Goal: Information Seeking & Learning: Find specific fact

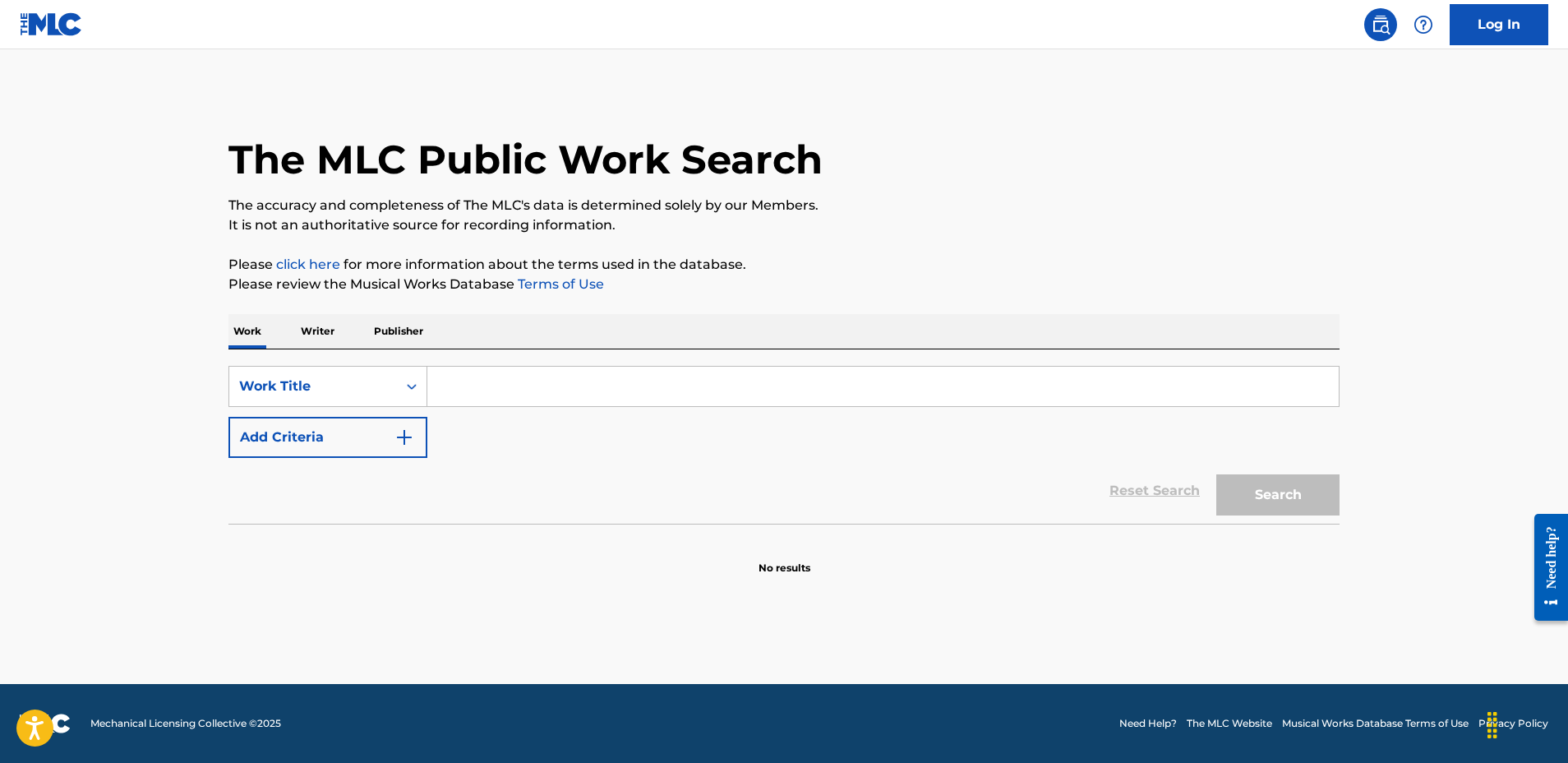
click at [682, 388] on input "Search Form" at bounding box center [883, 387] width 911 height 39
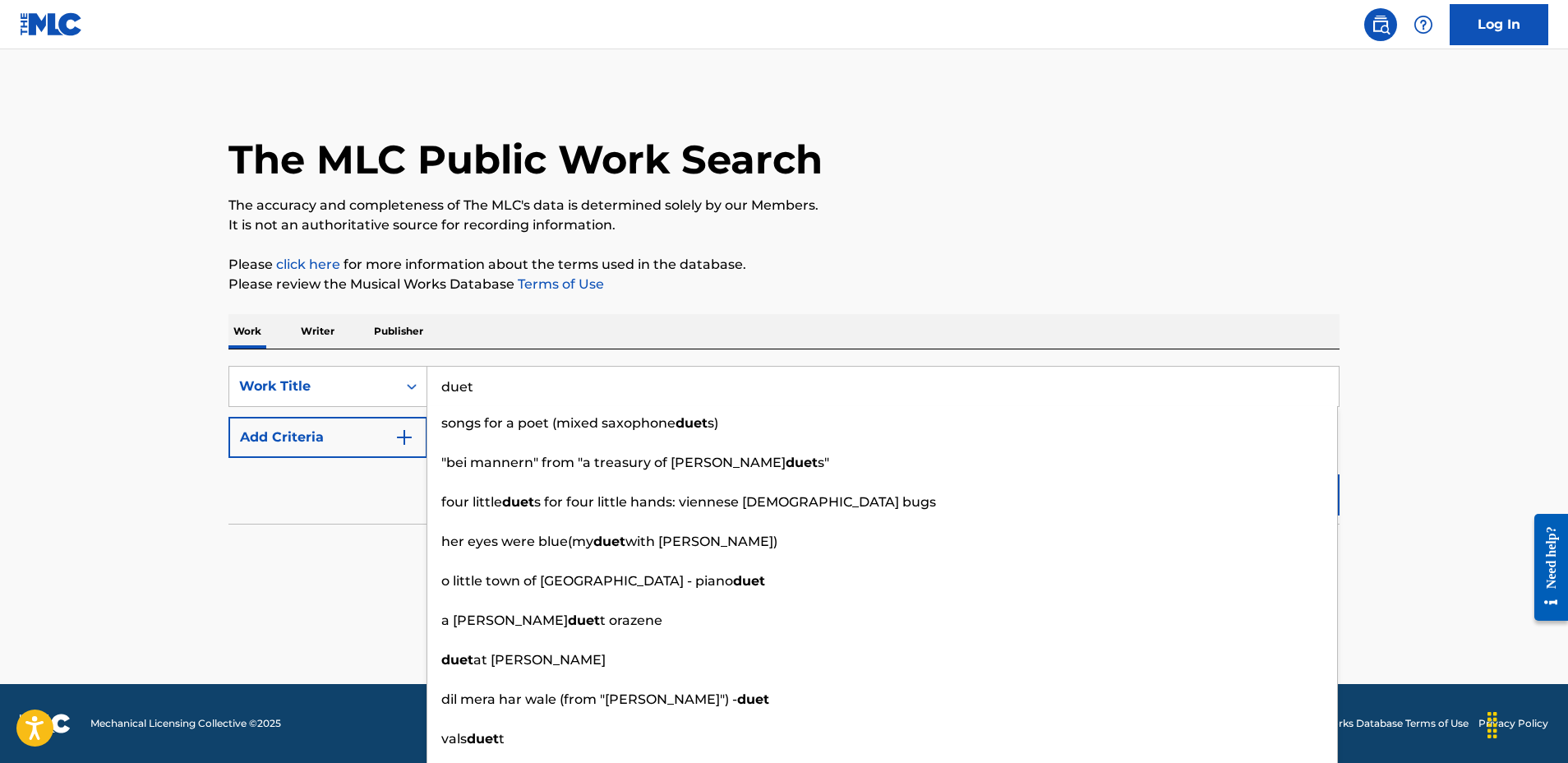
type input "duet"
drag, startPoint x: 267, startPoint y: 408, endPoint x: 282, endPoint y: 427, distance: 24.2
click at [267, 408] on div "SearchWithCriteriad81b9756-3407-416a-8018-6ce3de9069fb Work Title duet songs fo…" at bounding box center [784, 412] width 1111 height 92
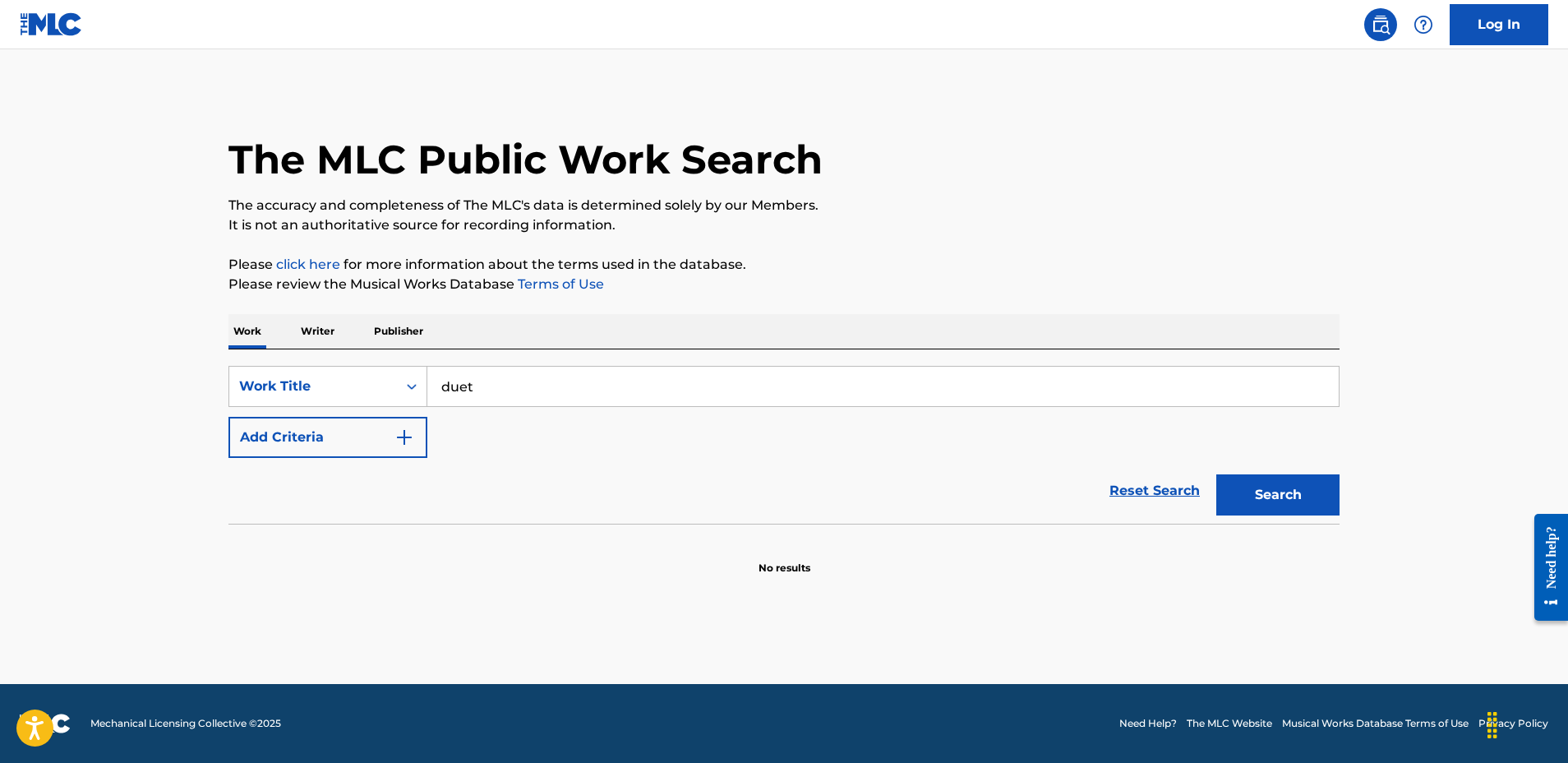
click at [354, 447] on button "Add Criteria" at bounding box center [328, 437] width 199 height 41
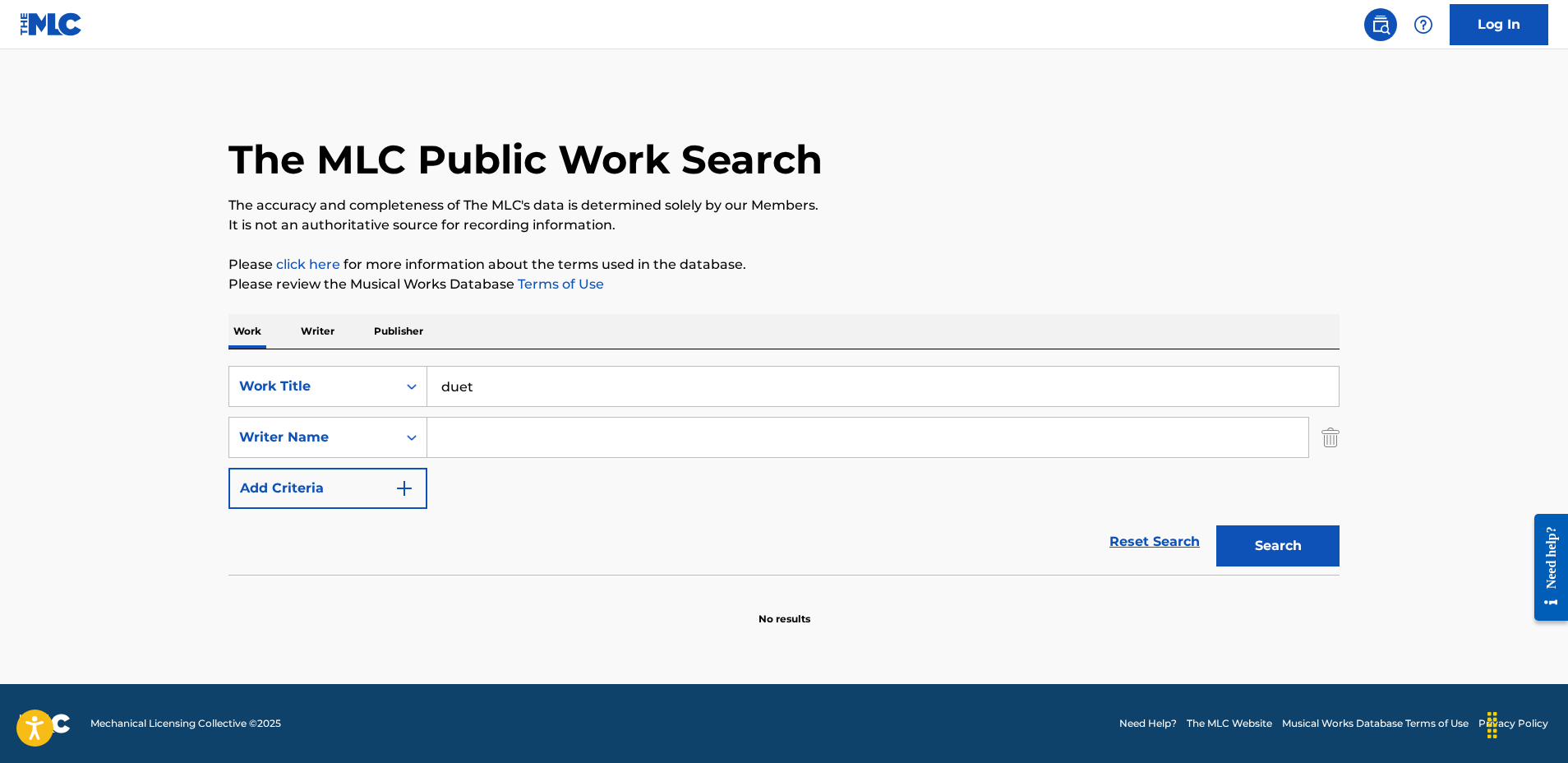
click at [535, 439] on input "Search Form" at bounding box center [868, 437] width 881 height 39
type input "norman durkee"
click at [1278, 546] on button "Search" at bounding box center [1278, 546] width 123 height 41
drag, startPoint x: 326, startPoint y: 327, endPoint x: 381, endPoint y: 344, distance: 57.6
click at [326, 326] on p "Writer" at bounding box center [317, 331] width 44 height 34
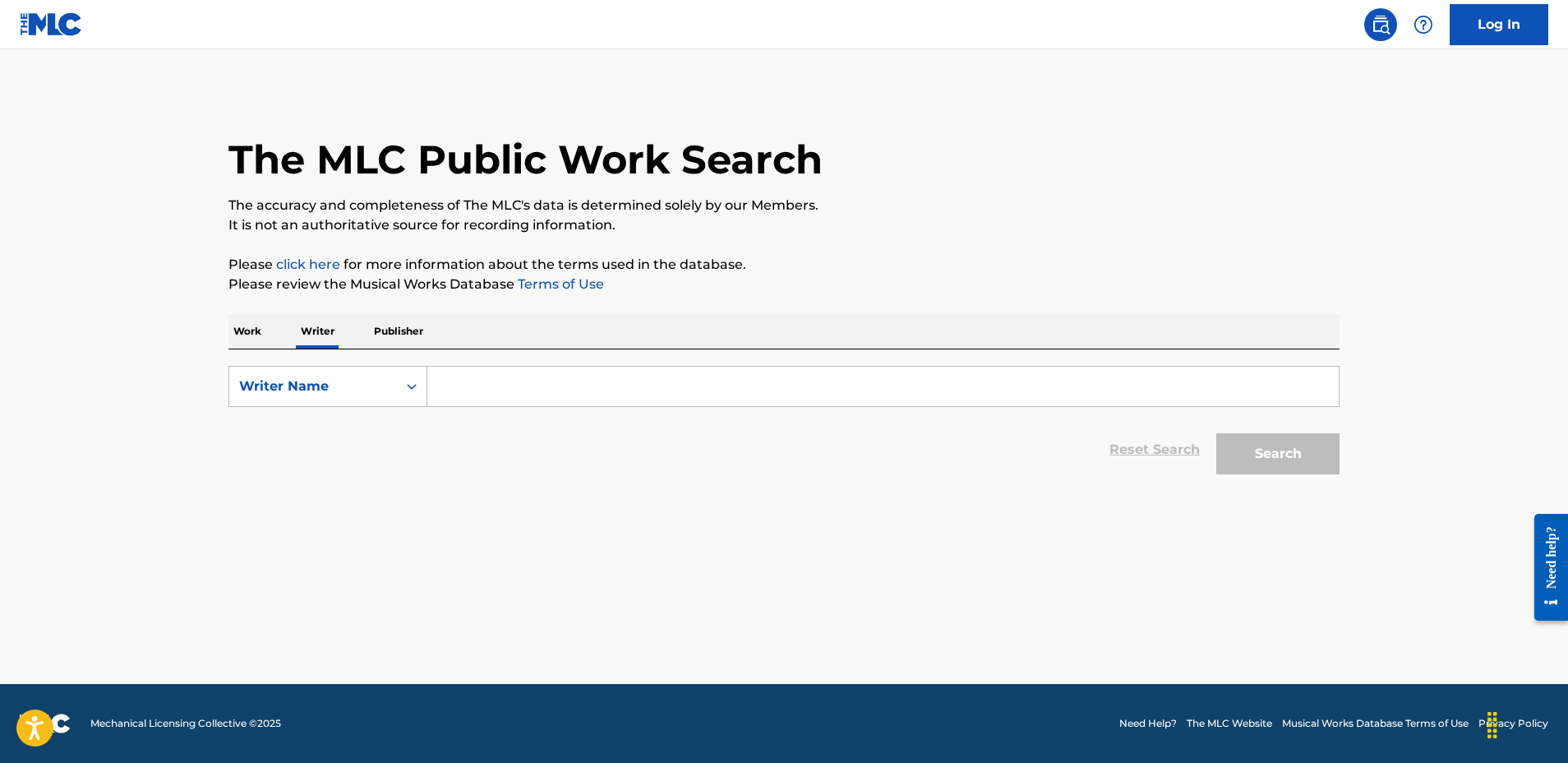
click at [475, 388] on input "Search Form" at bounding box center [883, 387] width 911 height 39
type input "norman durkee"
click at [1278, 454] on button "Search" at bounding box center [1278, 454] width 123 height 41
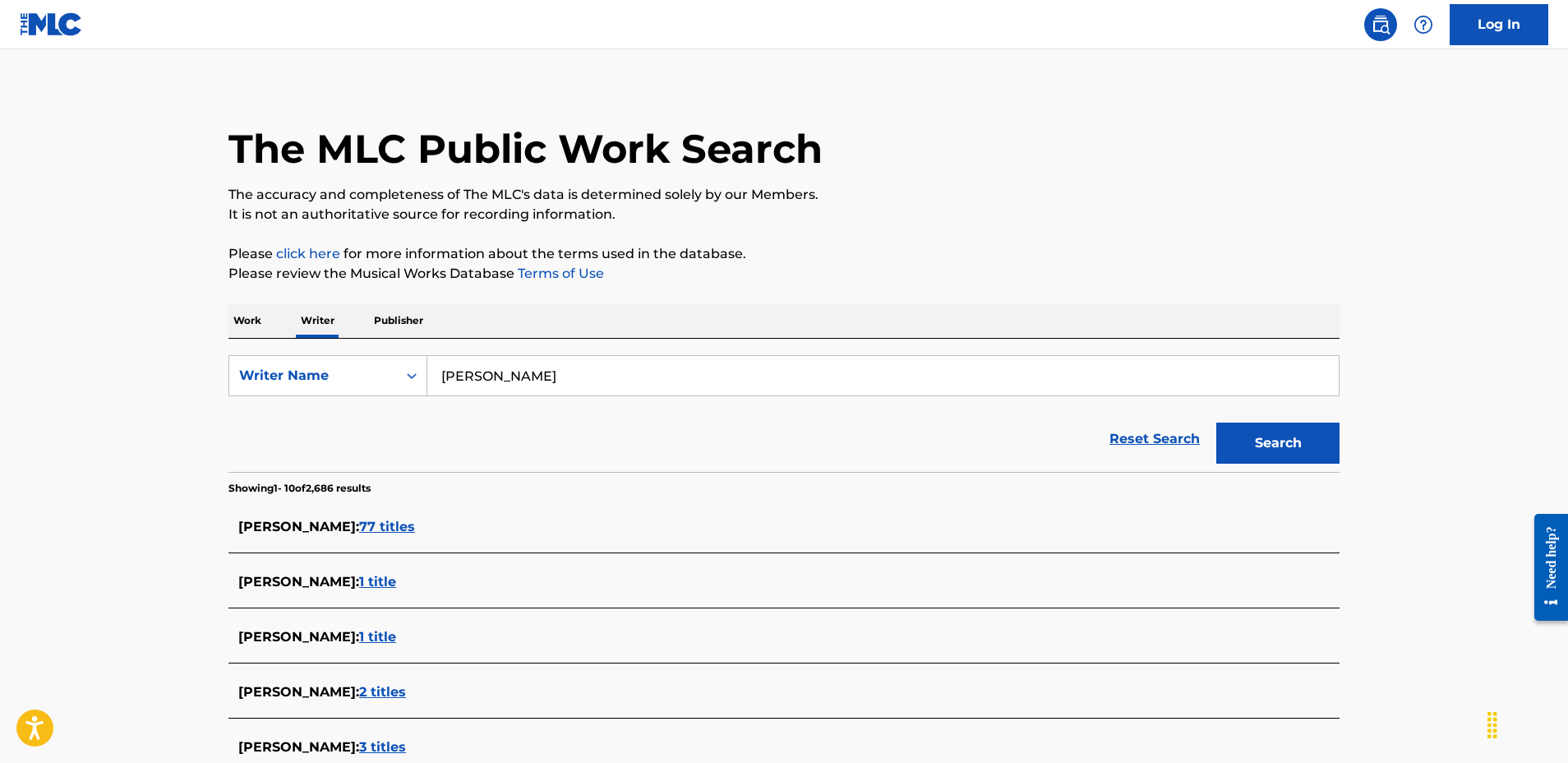
scroll to position [12, 0]
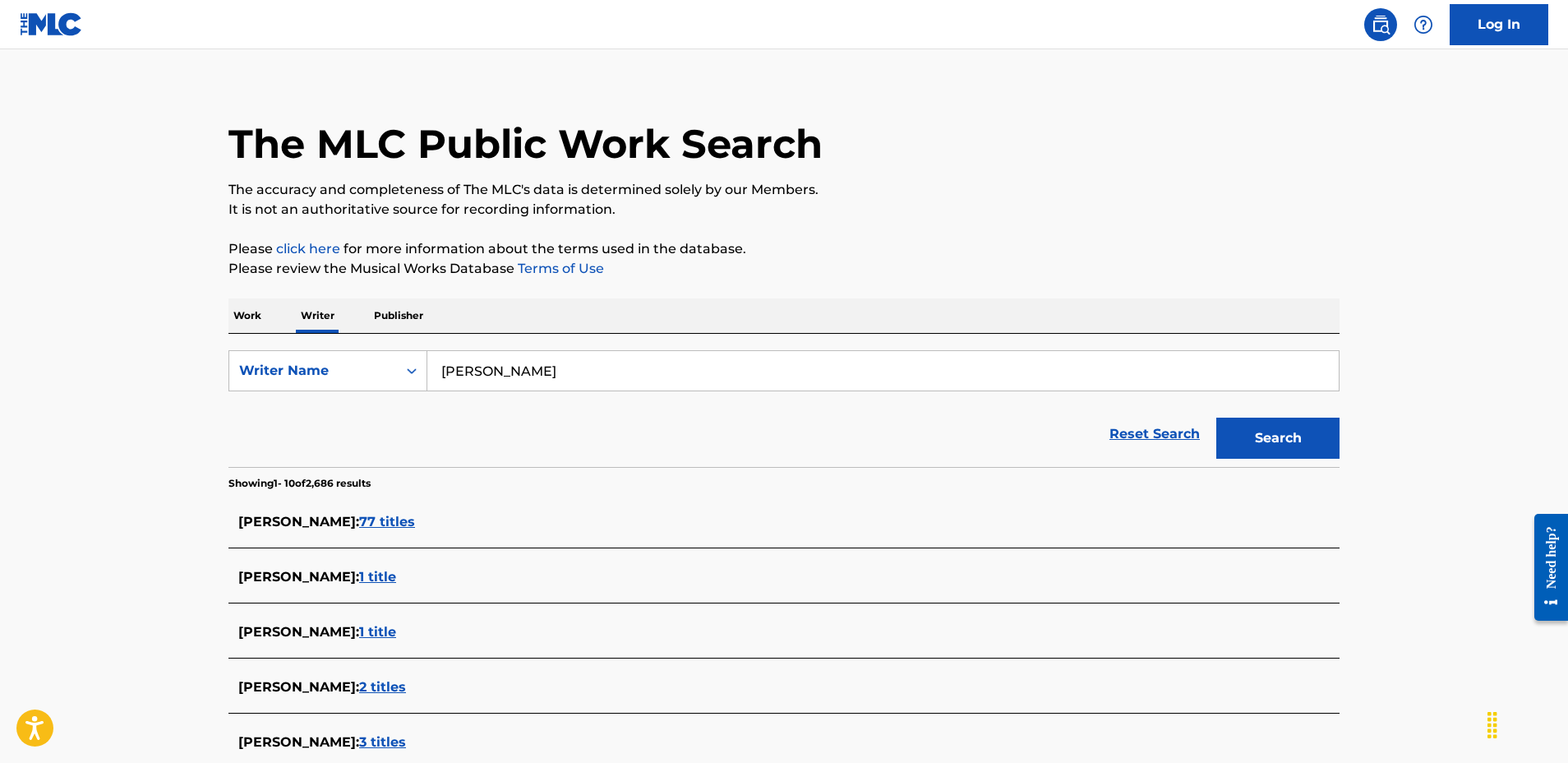
click at [246, 321] on p "Work" at bounding box center [248, 315] width 38 height 34
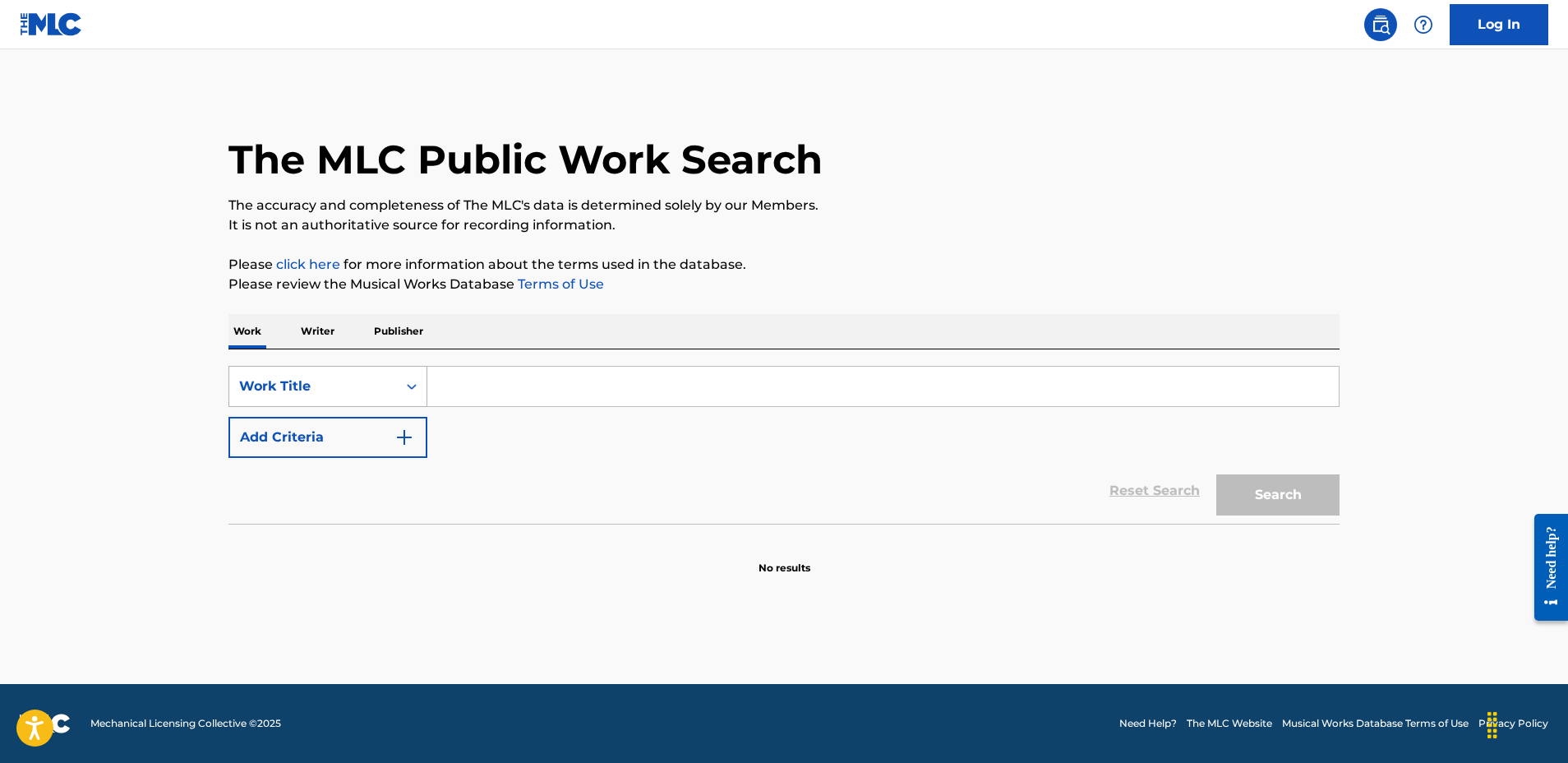
click at [306, 385] on div "Work Title" at bounding box center [313, 386] width 148 height 20
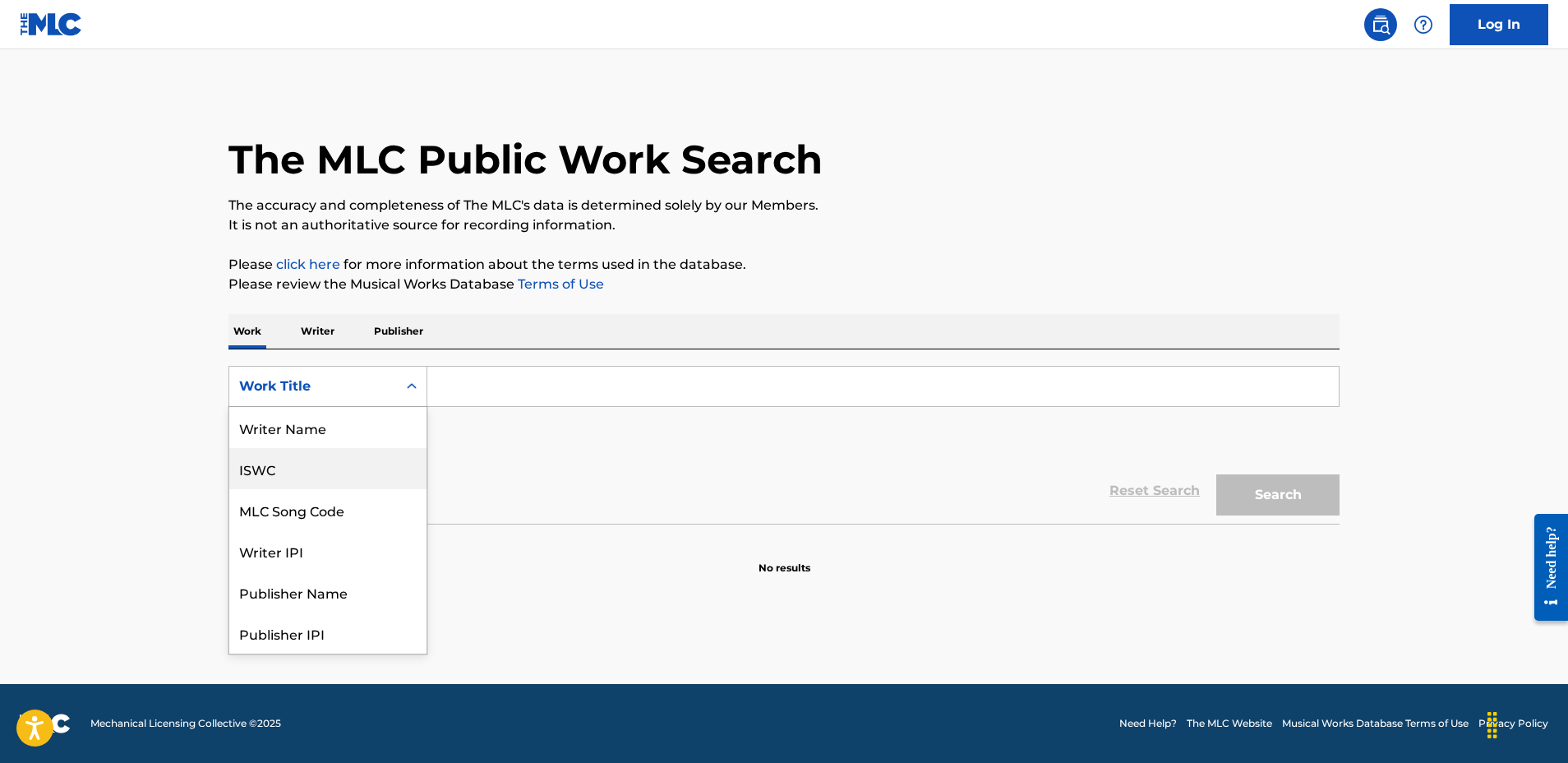
click at [315, 468] on div "ISWC" at bounding box center [327, 468] width 197 height 41
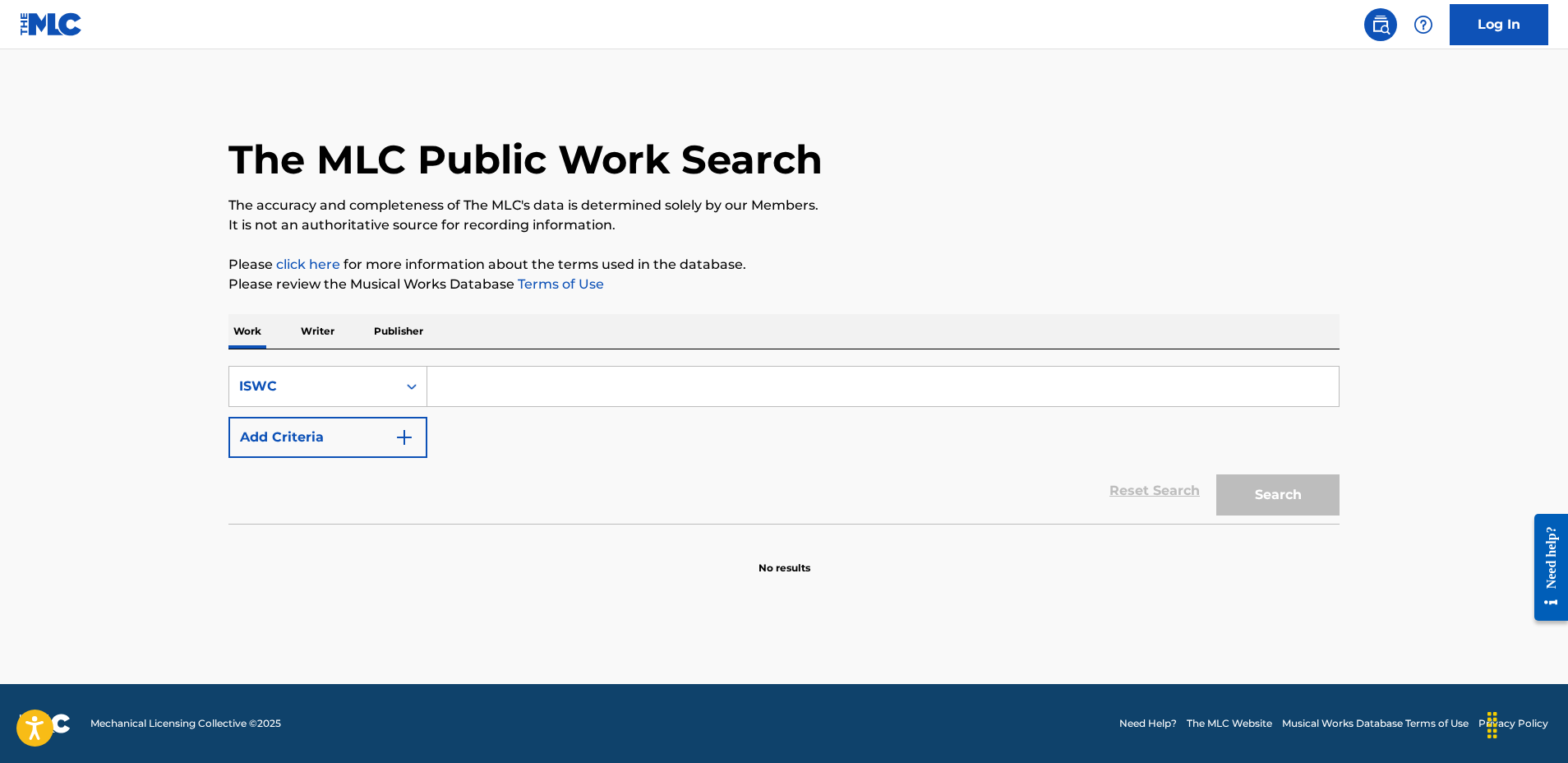
click at [462, 392] on input "Search Form" at bounding box center [883, 387] width 911 height 39
paste input "T0710684095"
type input "T0710684095"
click at [1278, 495] on button "Search" at bounding box center [1278, 495] width 123 height 41
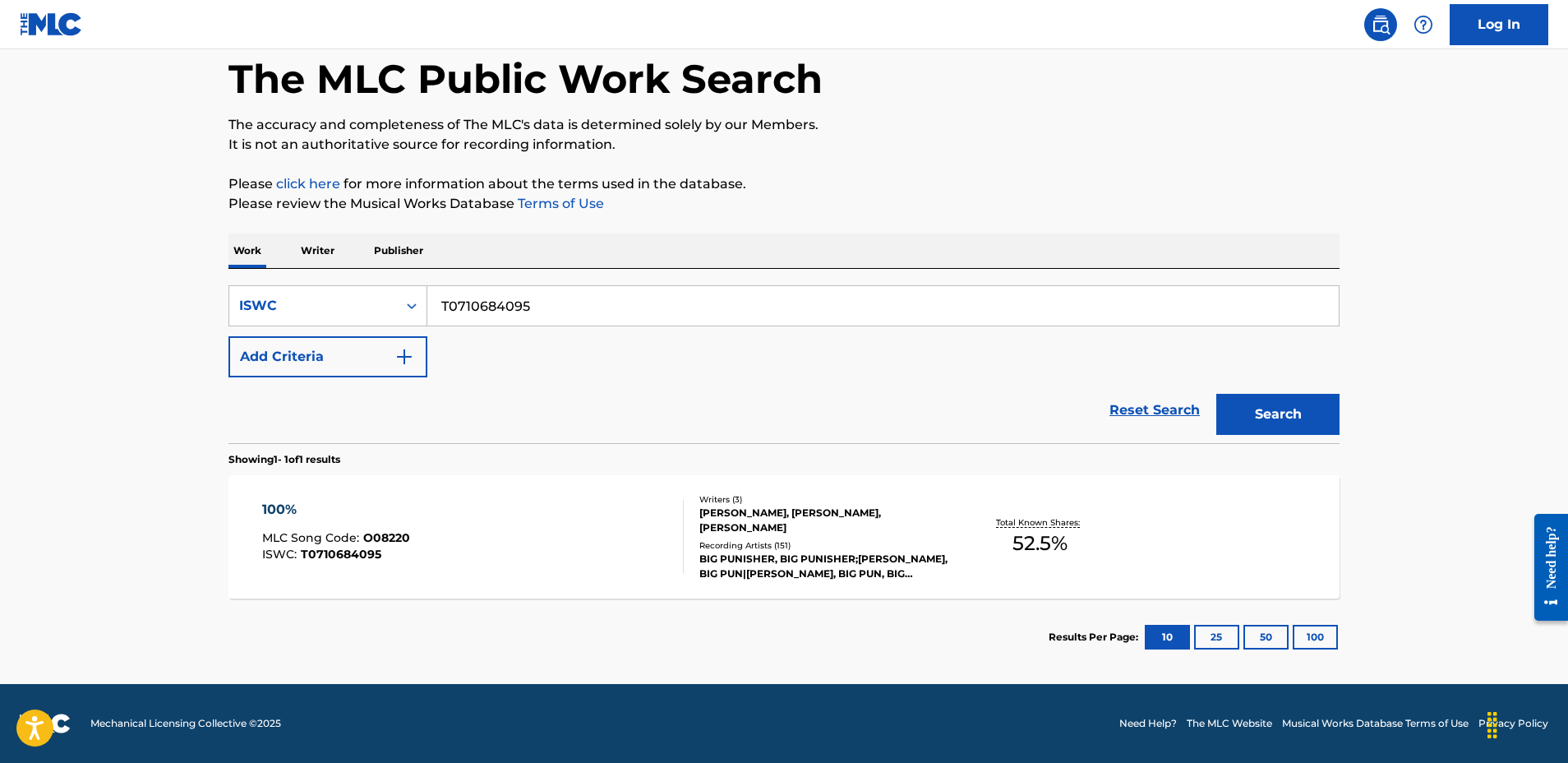
scroll to position [81, 0]
click at [820, 535] on div "Writers ( 3 ) LALO SCHIFRIN, CHRISTOPHER RIOS, SEAN DELANO MATTHEWS Recording A…" at bounding box center [816, 537] width 264 height 88
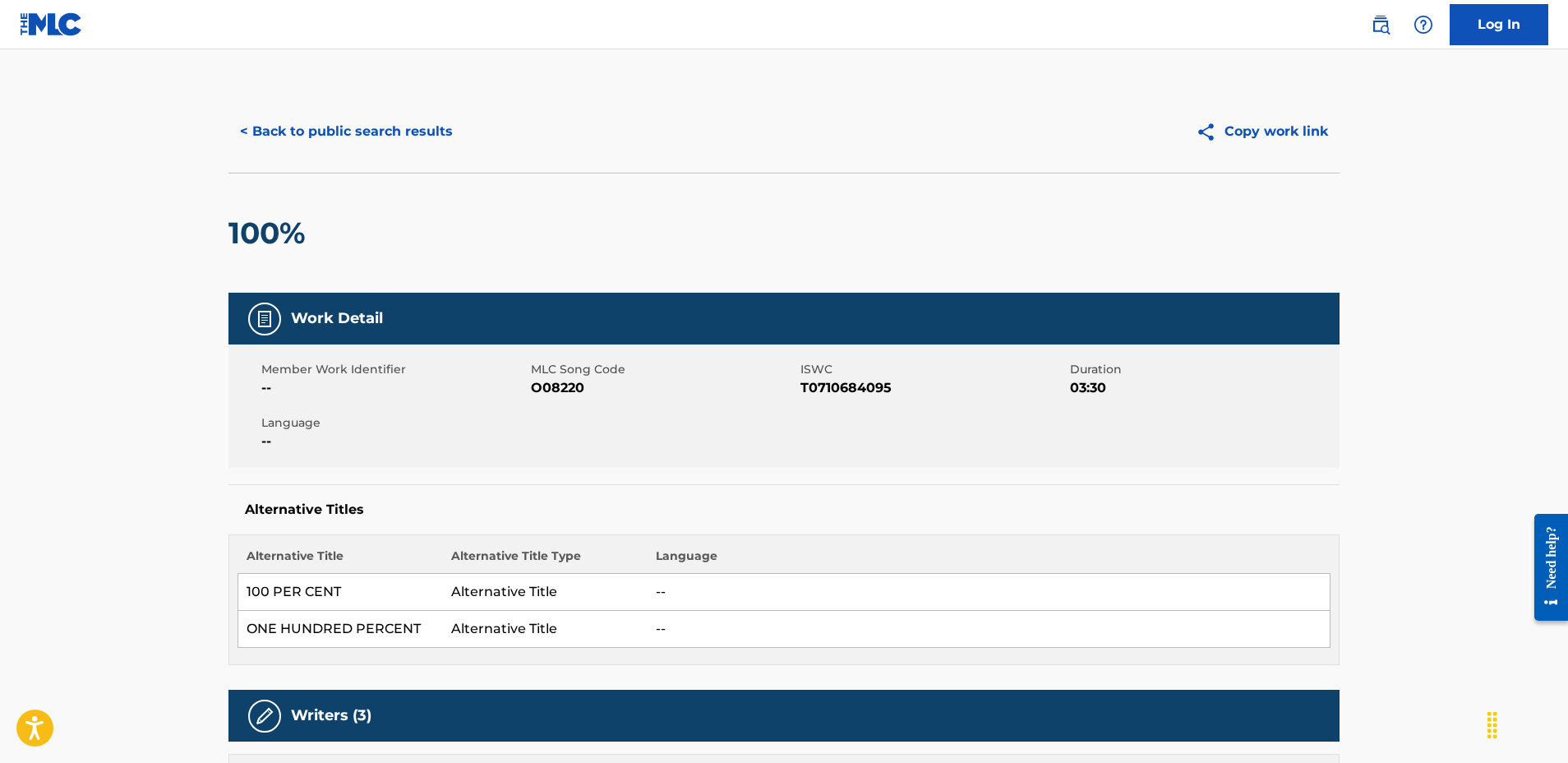
drag, startPoint x: 318, startPoint y: 153, endPoint x: 323, endPoint y: 140, distance: 13.9
click at [318, 153] on div "< Back to public search results Copy work link" at bounding box center [784, 131] width 1111 height 82
click at [327, 132] on button "< Back to public search results" at bounding box center [346, 131] width 236 height 41
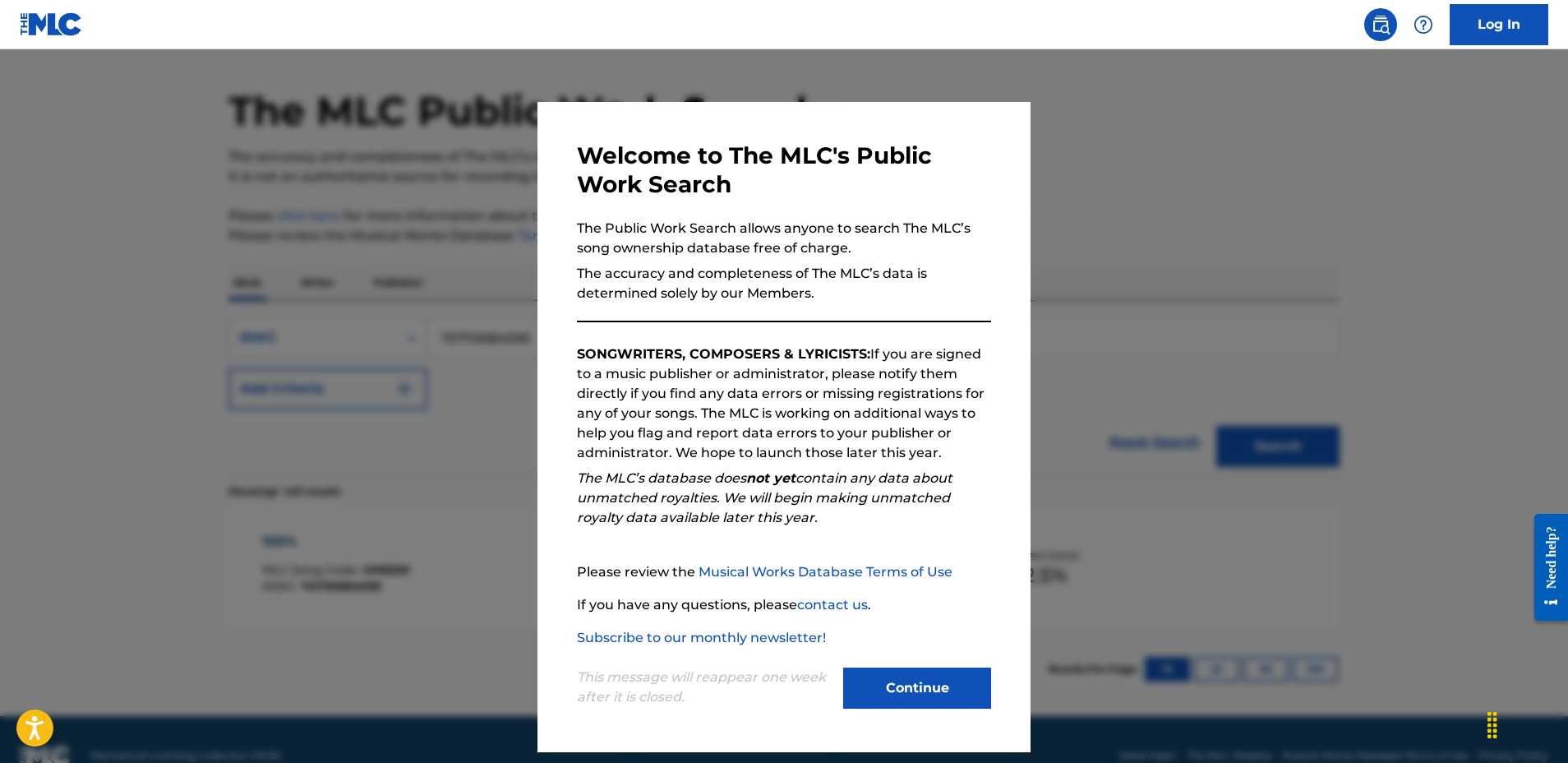
scroll to position [51, 0]
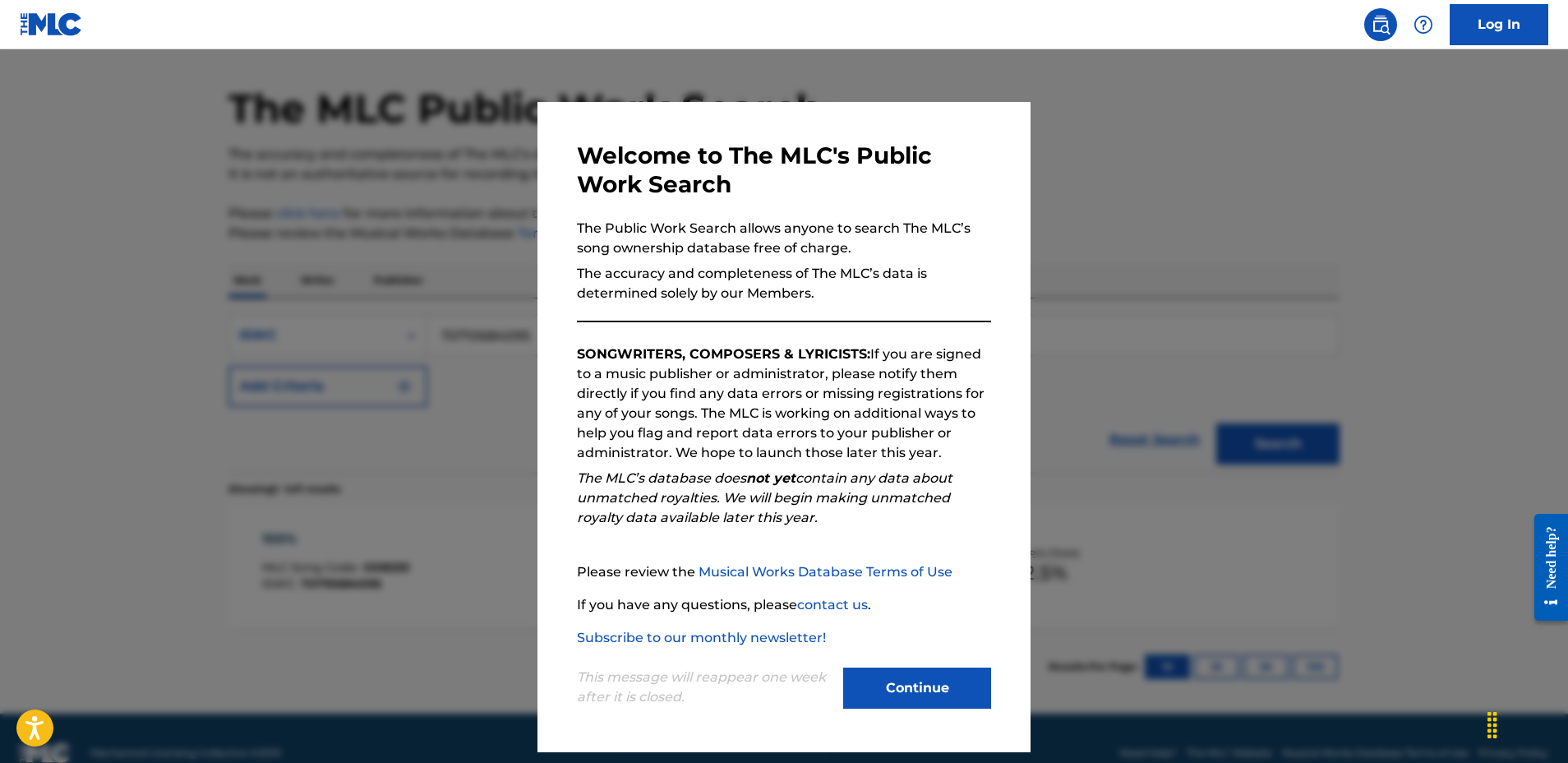
click at [923, 688] on button "Continue" at bounding box center [917, 688] width 148 height 41
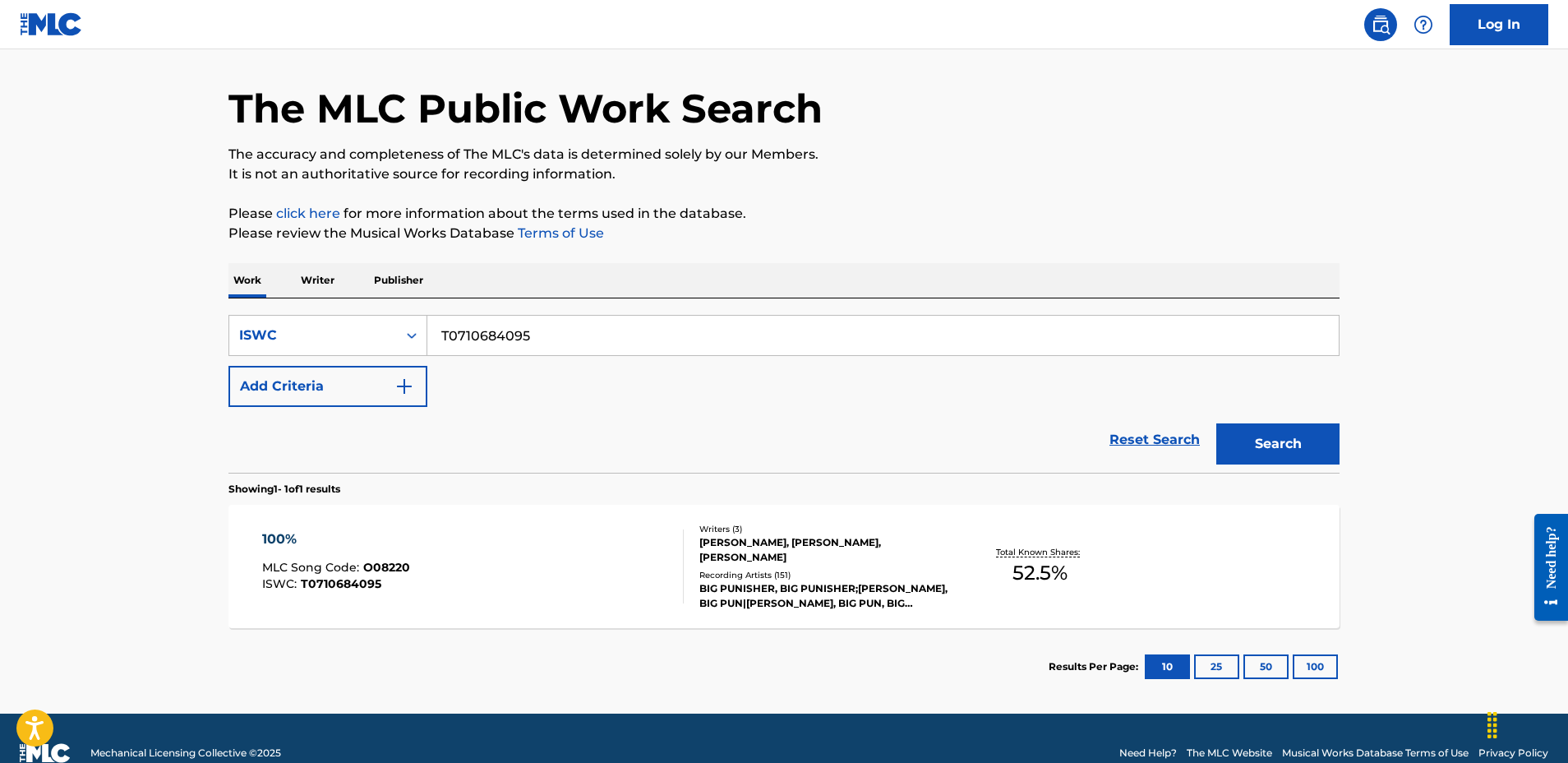
click at [331, 285] on div "Work Writer Publisher" at bounding box center [784, 280] width 1111 height 34
click at [316, 276] on p "Writer" at bounding box center [317, 280] width 44 height 34
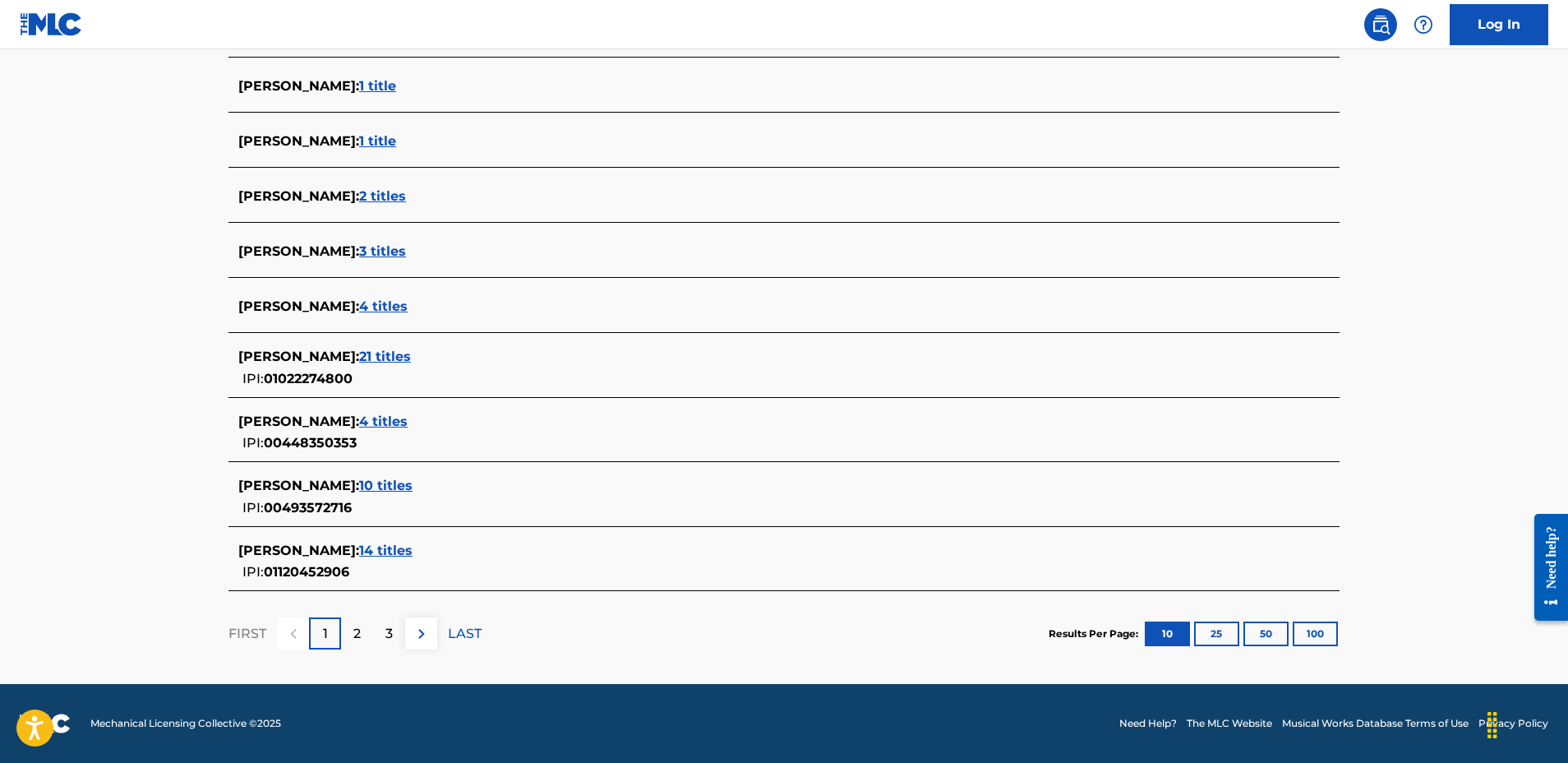
scroll to position [508, 0]
click at [346, 634] on div "2" at bounding box center [357, 633] width 32 height 32
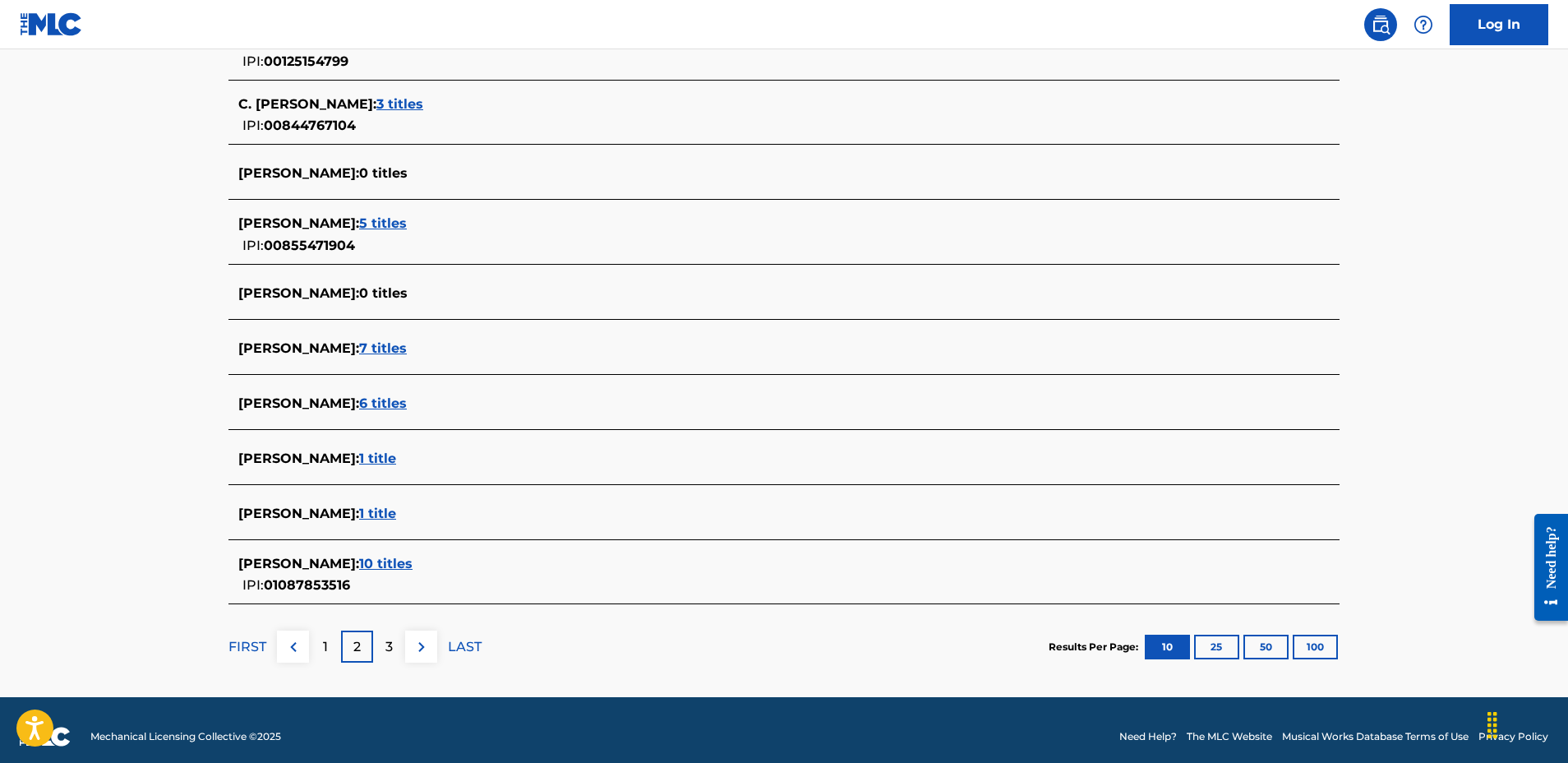
scroll to position [494, 0]
click at [380, 645] on div "3" at bounding box center [388, 645] width 32 height 32
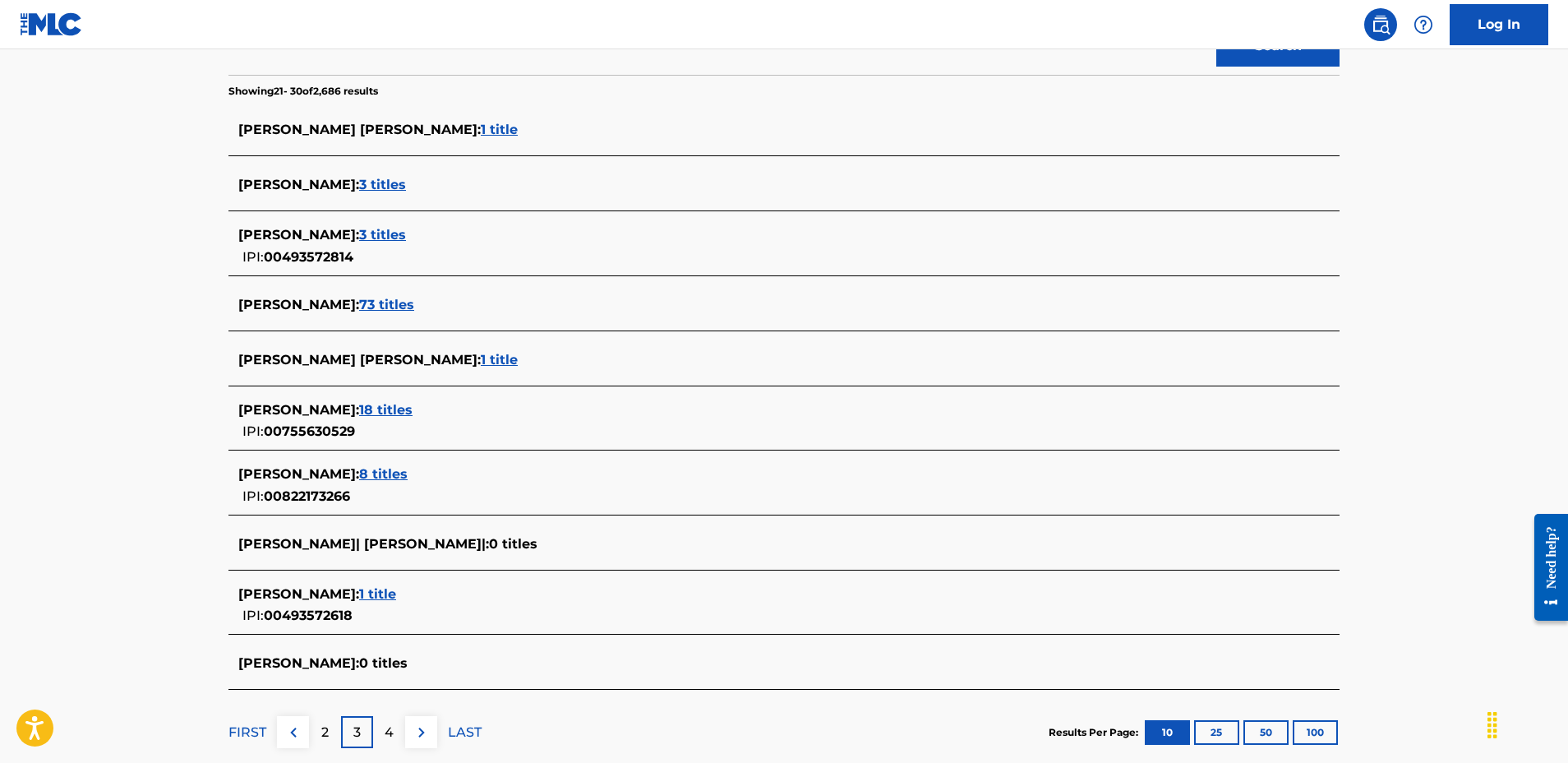
scroll to position [415, 0]
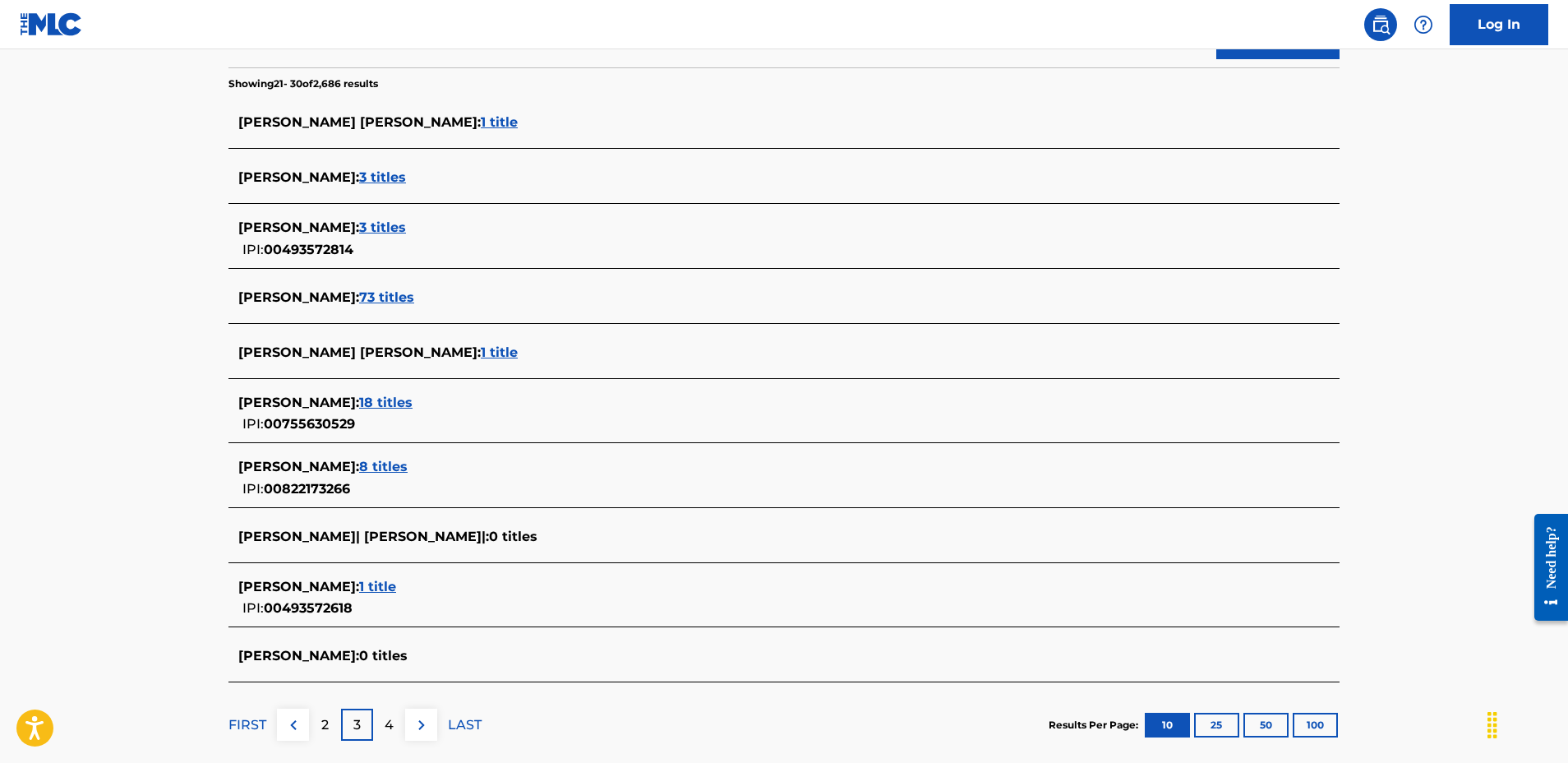
click at [387, 729] on p "4" at bounding box center [389, 724] width 9 height 20
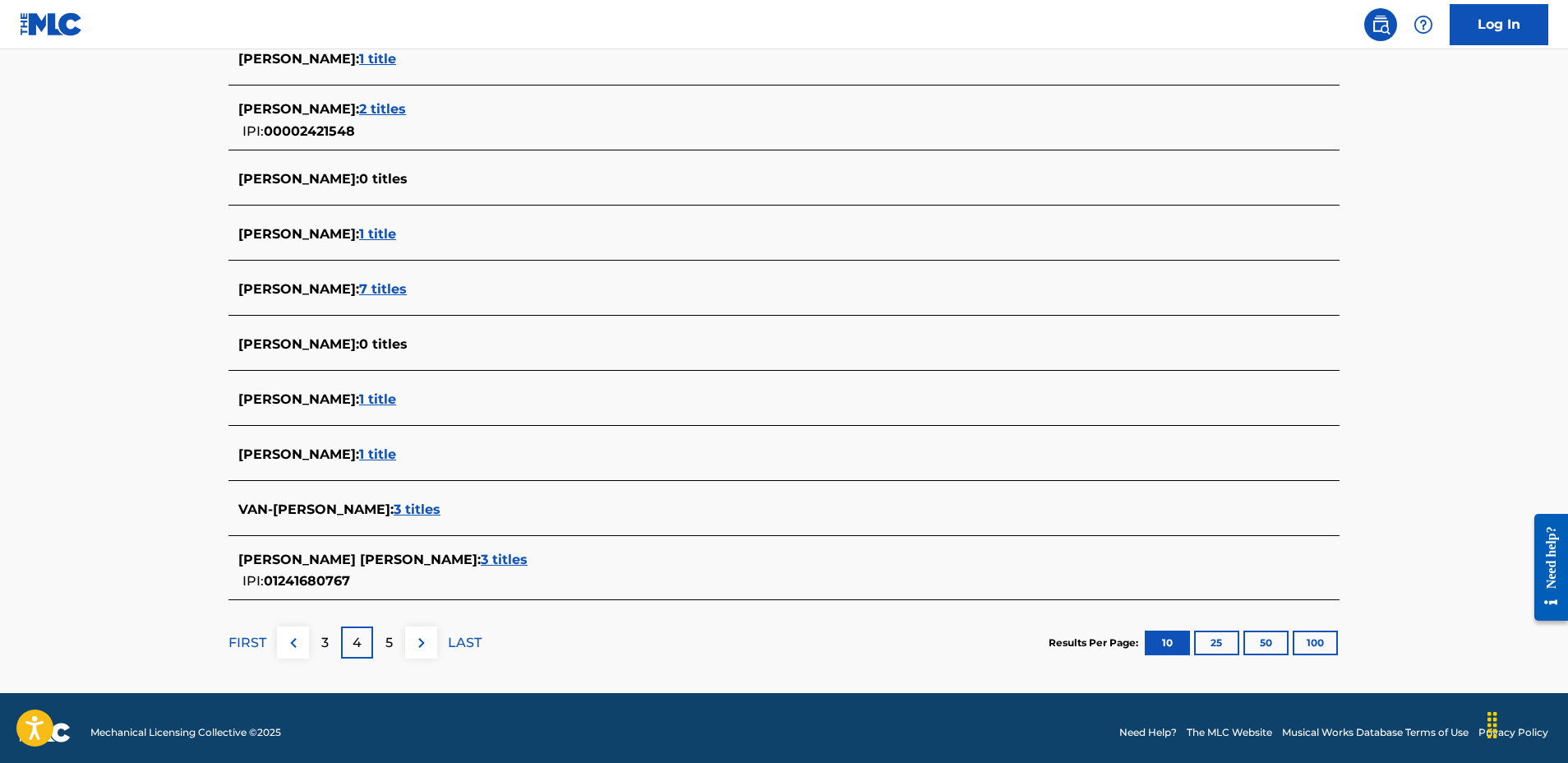
scroll to position [480, 0]
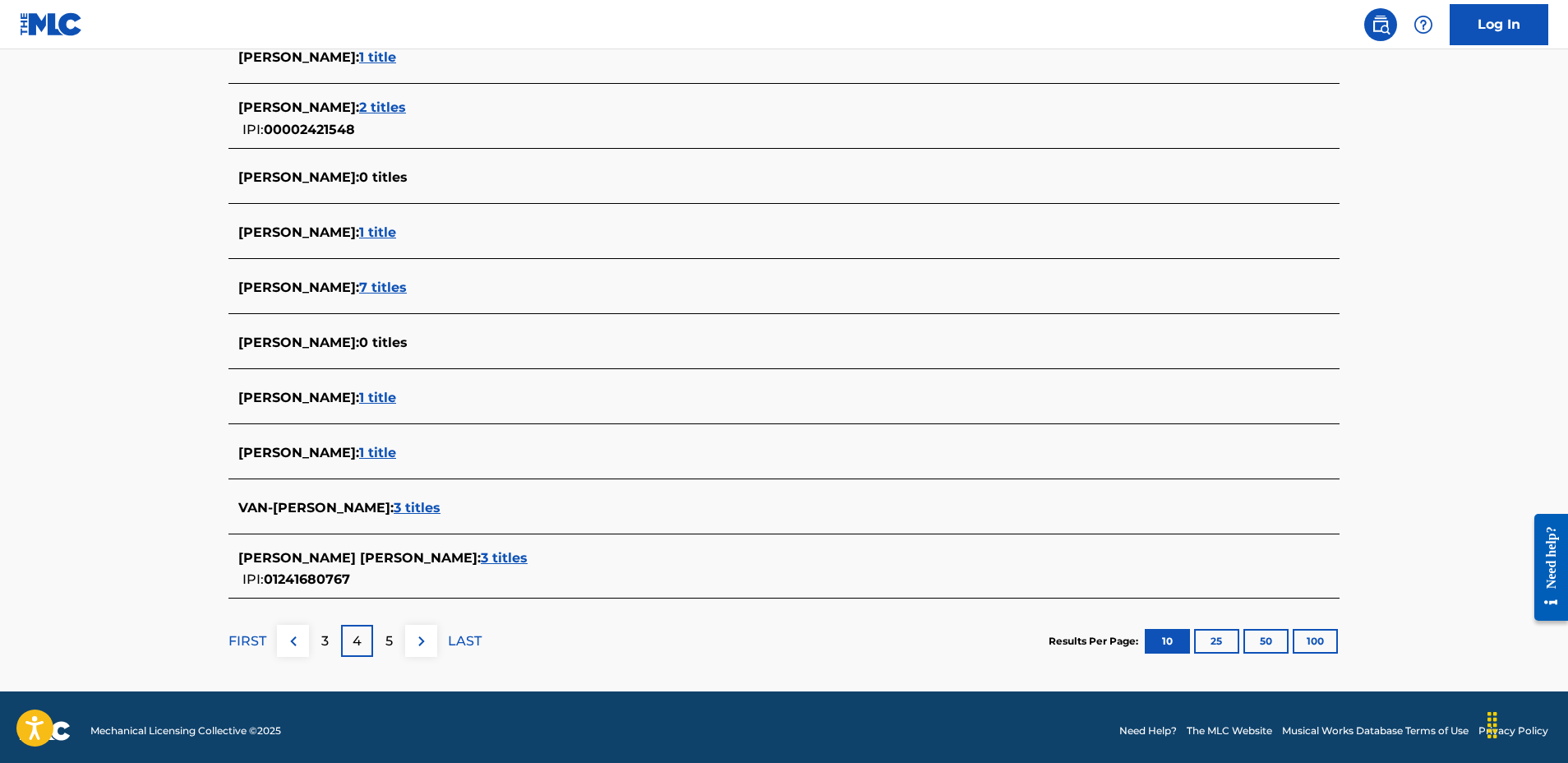
click at [386, 646] on p "5" at bounding box center [389, 640] width 8 height 20
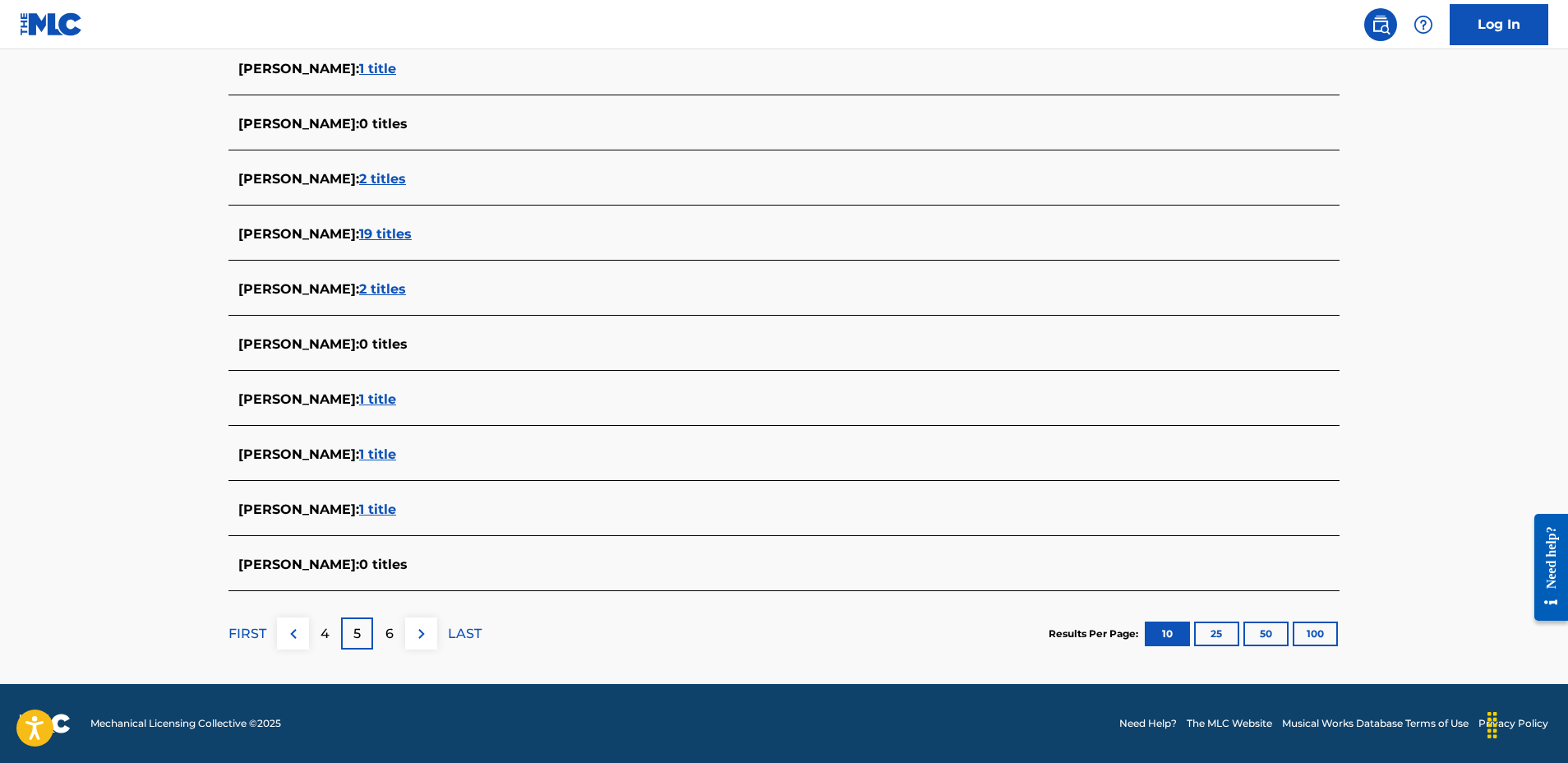
scroll to position [468, 0]
click at [396, 627] on div "6" at bounding box center [388, 633] width 32 height 32
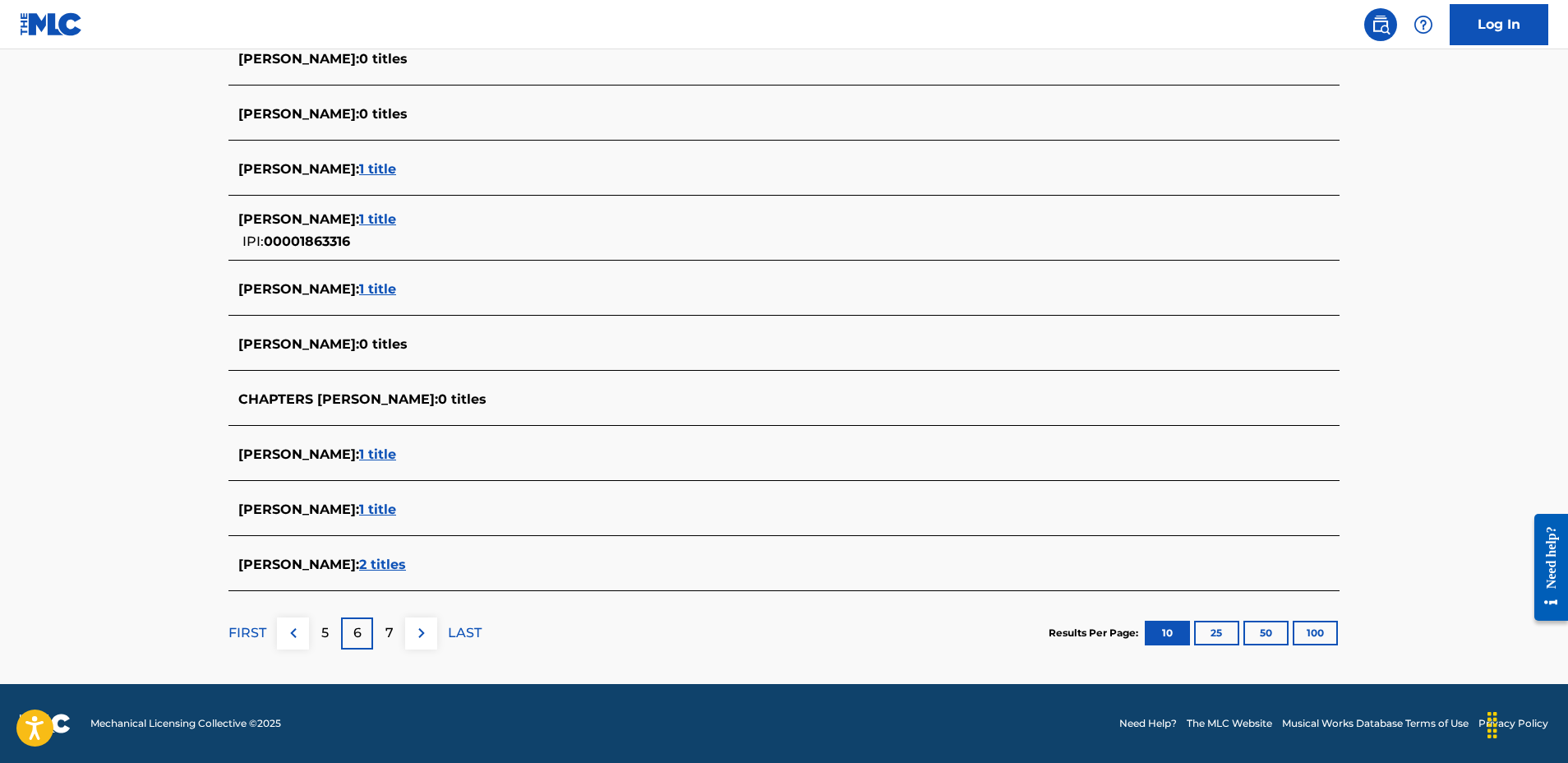
scroll to position [478, 0]
click at [387, 635] on p "7" at bounding box center [390, 633] width 9 height 20
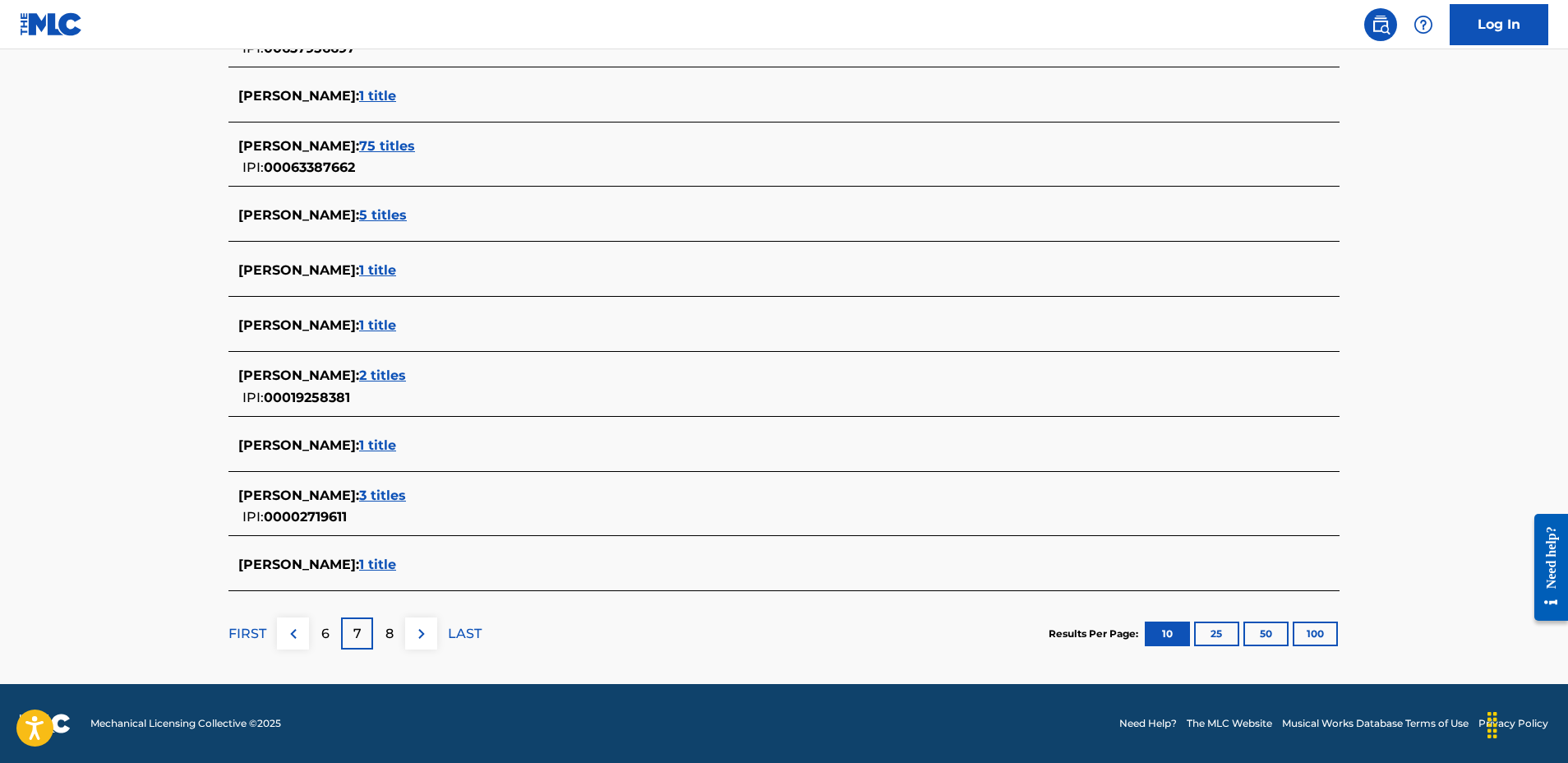
scroll to position [507, 0]
click at [391, 638] on p "8" at bounding box center [390, 634] width 9 height 20
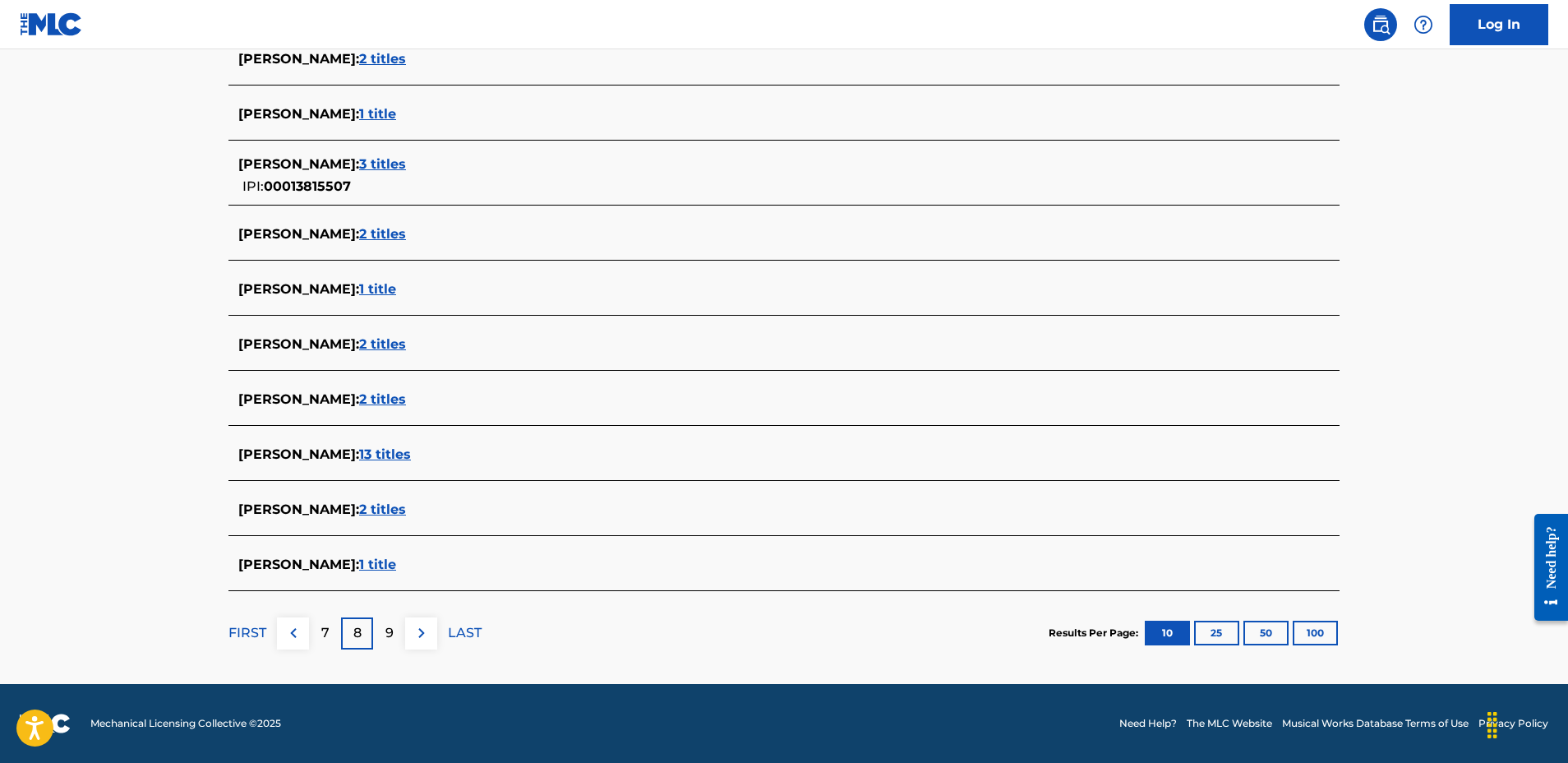
scroll to position [478, 0]
click at [381, 637] on div "9" at bounding box center [388, 633] width 32 height 32
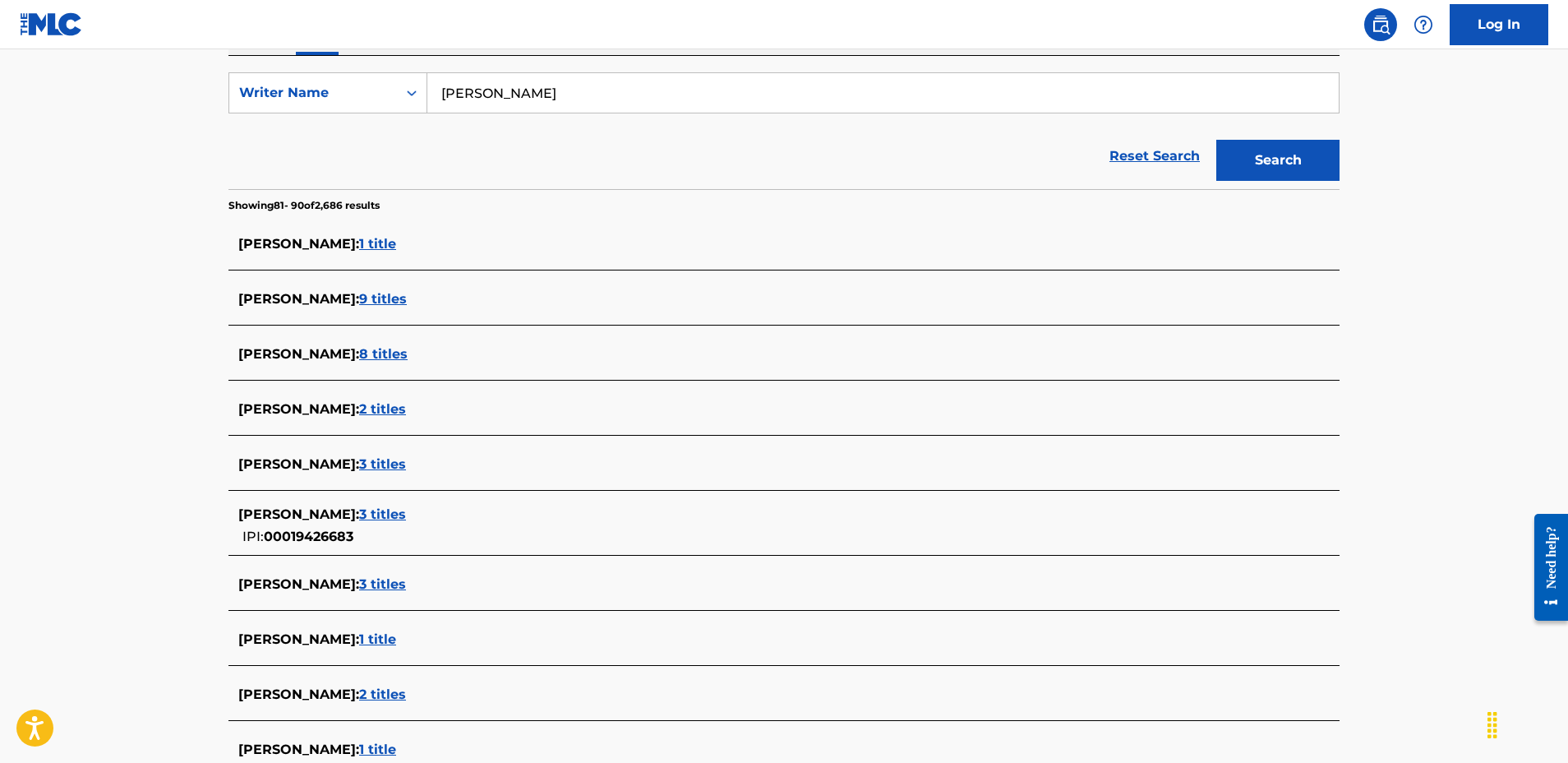
scroll to position [277, 0]
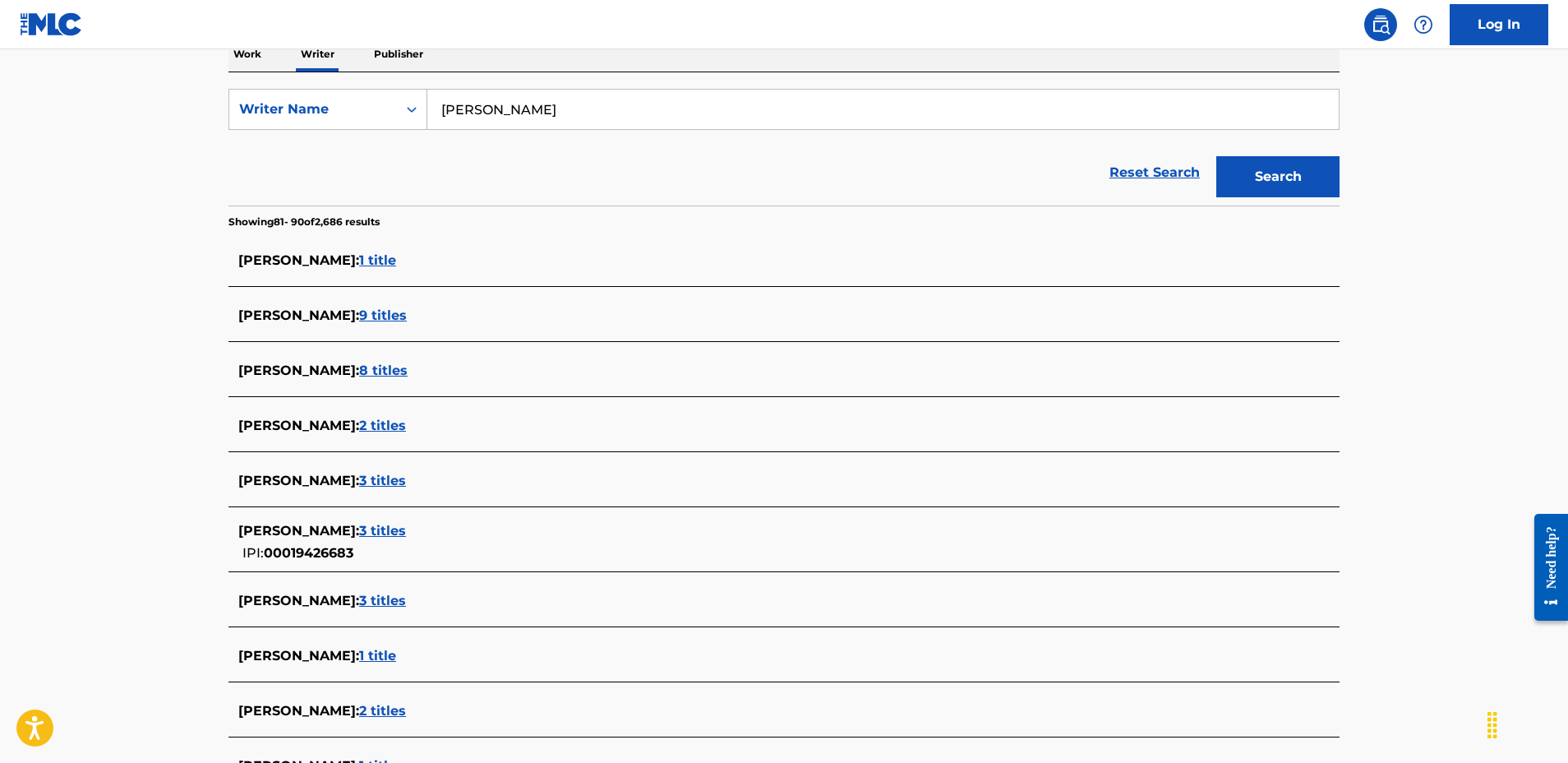
click at [532, 116] on input "norman durkee" at bounding box center [883, 109] width 911 height 39
click at [533, 116] on input "norman durkee" at bounding box center [883, 109] width 911 height 39
type input "peto"
